Goal: Book appointment/travel/reservation

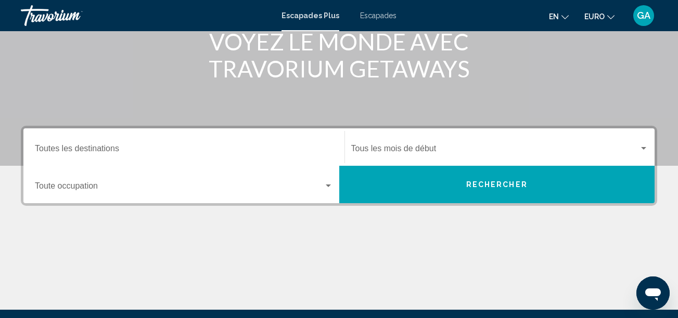
scroll to position [156, 0]
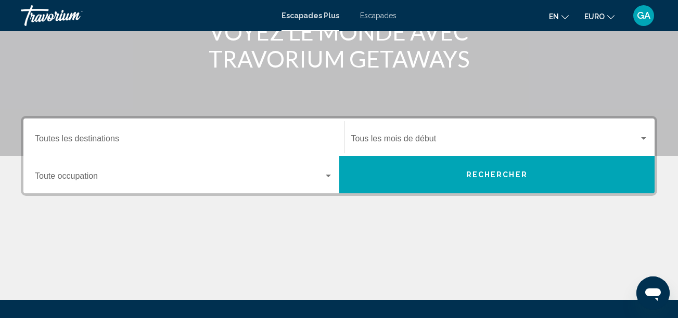
click at [91, 139] on input "Destination Toutes les destinations" at bounding box center [184, 140] width 298 height 9
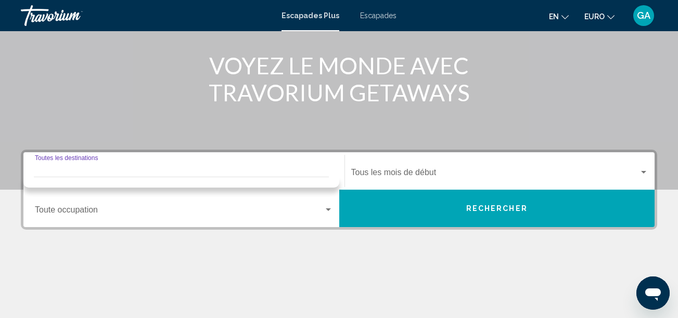
scroll to position [82, 0]
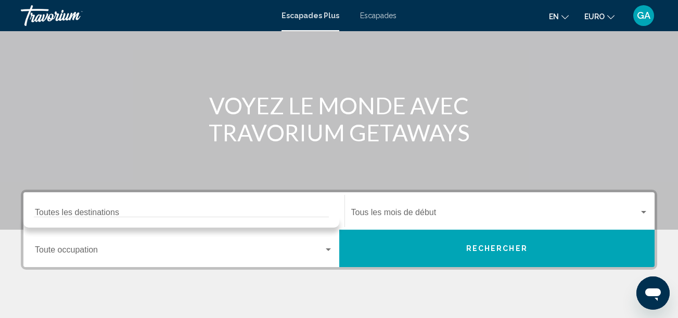
click at [79, 204] on div "Destination Toutes les destinations" at bounding box center [184, 211] width 298 height 33
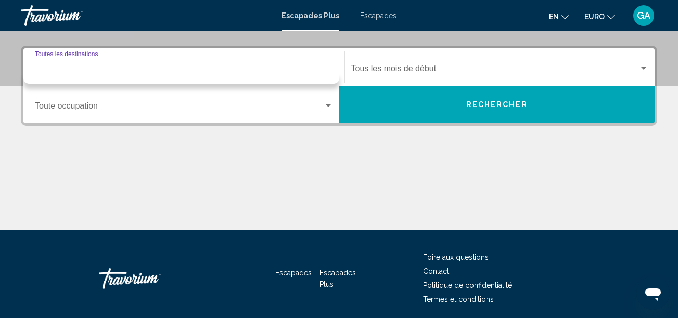
scroll to position [238, 0]
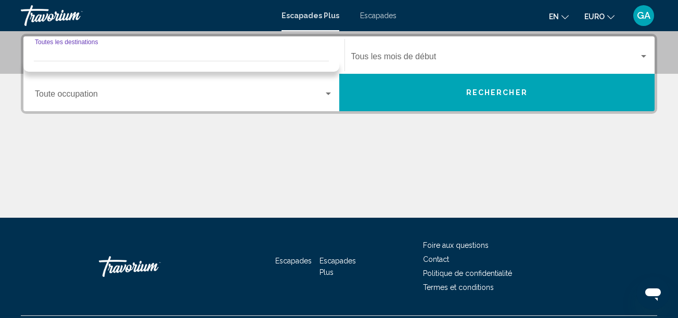
click at [88, 89] on div "Occupancy Toute occupation" at bounding box center [184, 92] width 298 height 33
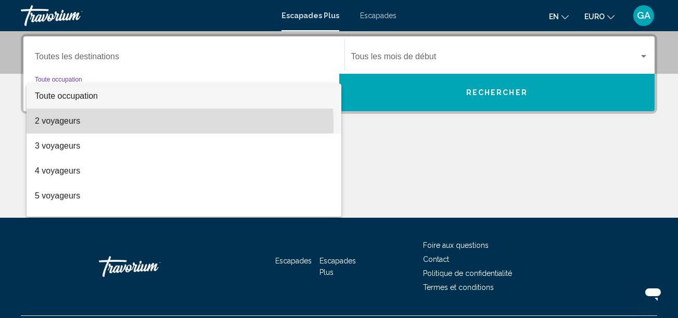
click at [46, 125] on font "2 voyageurs" at bounding box center [57, 121] width 45 height 9
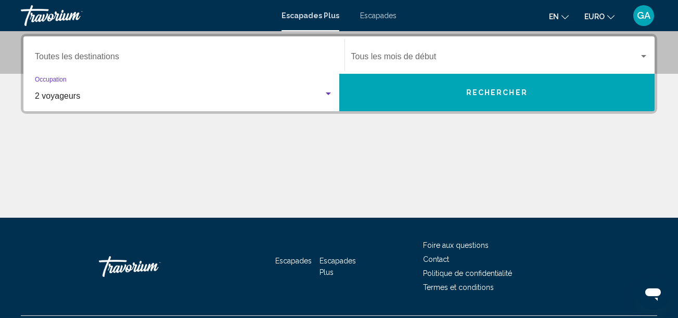
click at [490, 94] on span "Rechercher" at bounding box center [496, 93] width 61 height 8
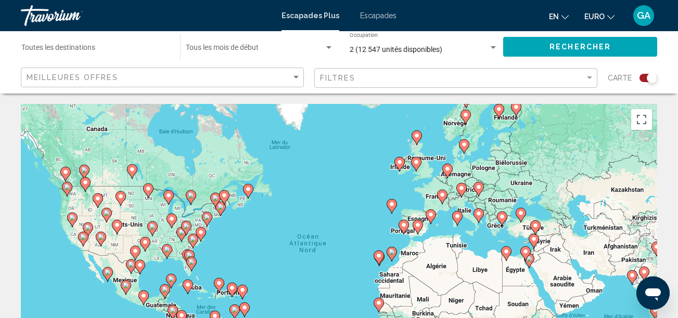
click at [642, 76] on div "Widget de recherche" at bounding box center [648, 78] width 18 height 8
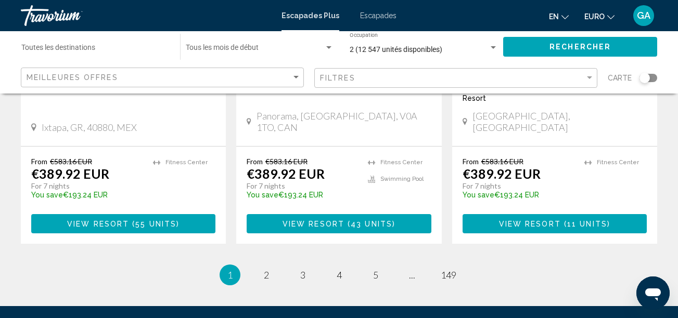
scroll to position [1456, 0]
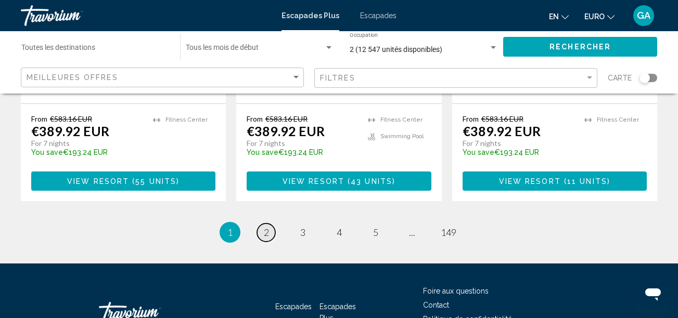
click at [266, 227] on span "2" at bounding box center [266, 232] width 5 height 11
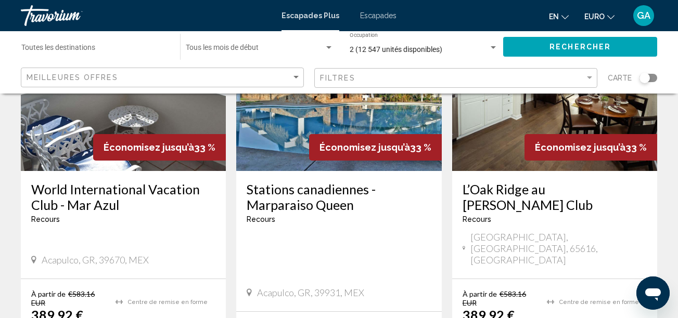
scroll to position [624, 0]
